Goal: Task Accomplishment & Management: Use online tool/utility

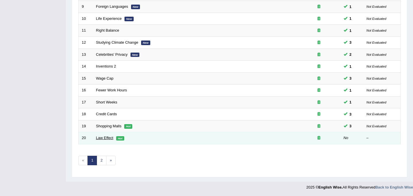
click at [107, 137] on link "Law Effect" at bounding box center [104, 137] width 17 height 4
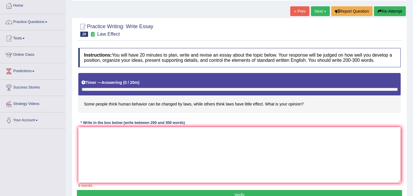
scroll to position [31, 0]
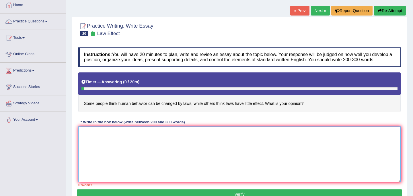
click at [145, 146] on textarea at bounding box center [239, 154] width 322 height 56
click at [235, 138] on textarea "The increasing influence of law on our life has ignited numerous discussion. Th…" at bounding box center [239, 154] width 322 height 56
click at [260, 141] on textarea "The increasing influence of law on our life has ignited numerous discussion. Th…" at bounding box center [239, 154] width 322 height 56
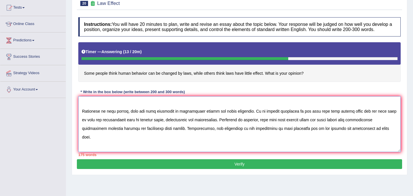
scroll to position [31, 0]
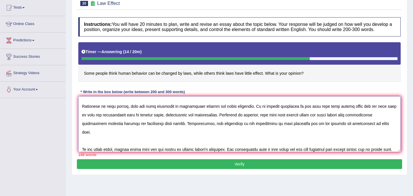
click at [175, 152] on textarea at bounding box center [239, 124] width 322 height 56
click at [308, 152] on textarea at bounding box center [239, 124] width 322 height 56
click at [323, 152] on textarea at bounding box center [239, 124] width 322 height 56
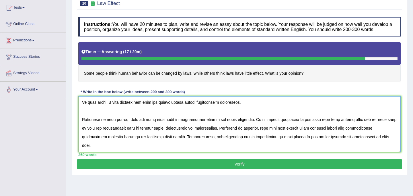
scroll to position [0, 0]
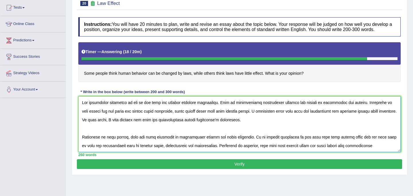
click at [137, 110] on textarea at bounding box center [239, 124] width 322 height 56
click at [158, 110] on textarea at bounding box center [239, 124] width 322 height 56
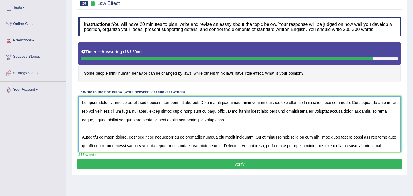
click at [269, 110] on textarea at bounding box center [239, 124] width 322 height 56
click at [395, 109] on textarea at bounding box center [239, 124] width 322 height 56
click at [99, 116] on textarea at bounding box center [239, 124] width 322 height 56
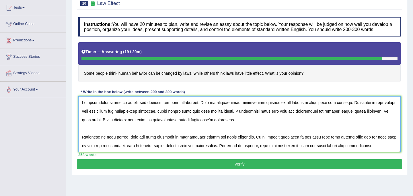
click at [236, 117] on textarea at bounding box center [239, 124] width 322 height 56
click at [340, 117] on textarea at bounding box center [239, 124] width 322 height 56
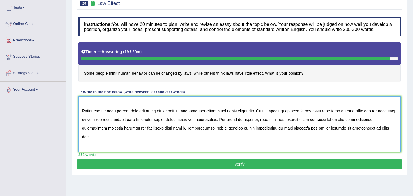
scroll to position [29, 0]
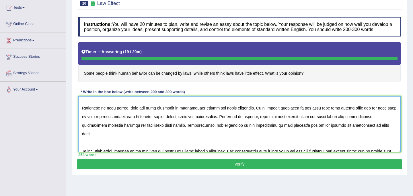
type textarea "The increasing influence of laws has ignited numerous discussion. This is parti…"
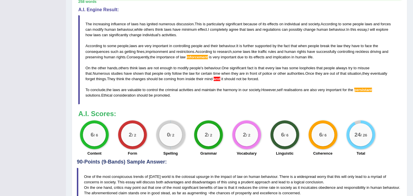
scroll to position [205, 0]
